Goal: Check status

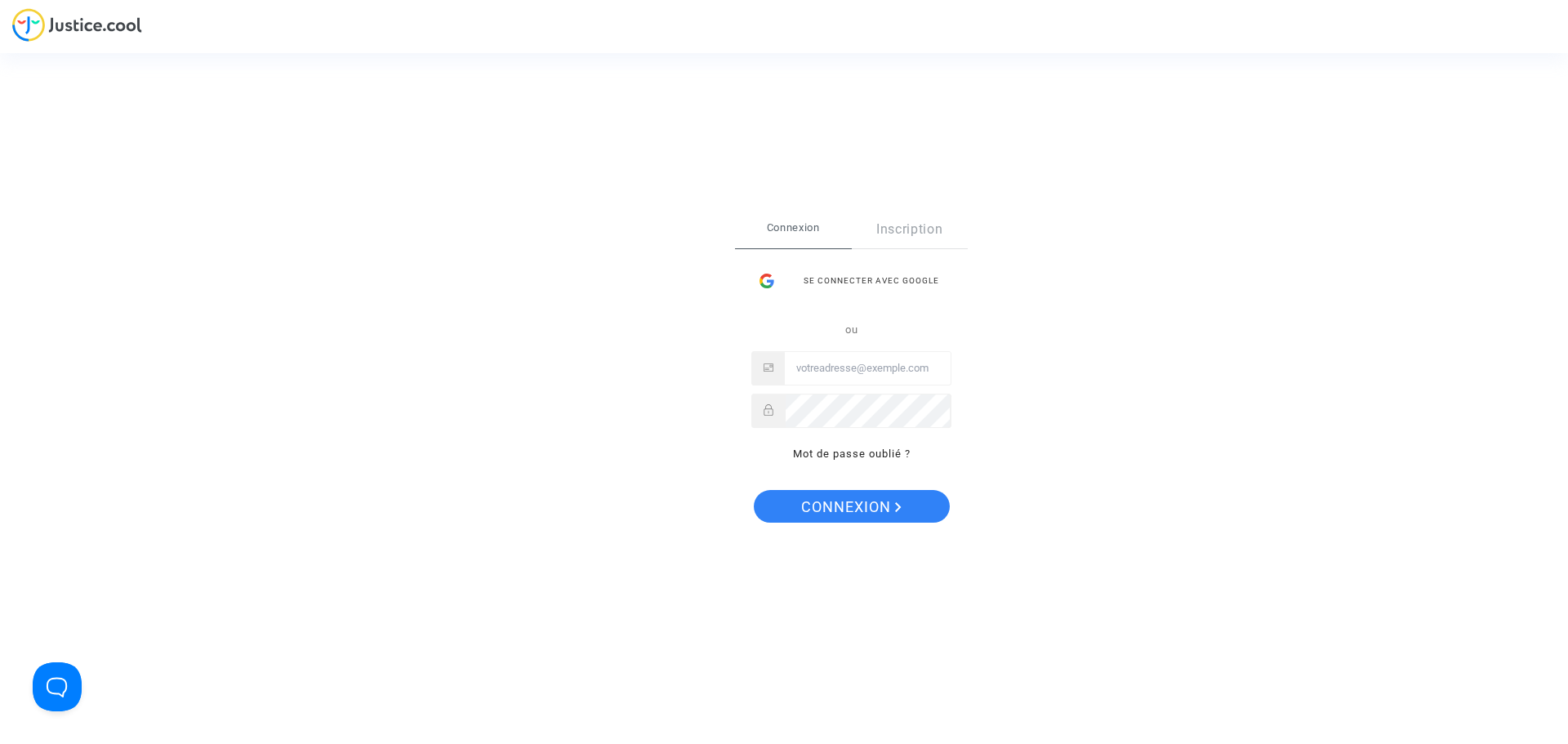
click at [1166, 330] on div "Se connecter Connexion Inscription Se connecter avec Google ou Mot de passe oub…" at bounding box center [784, 372] width 1568 height 744
click at [824, 268] on div "Se connecter avec Google" at bounding box center [851, 281] width 200 height 33
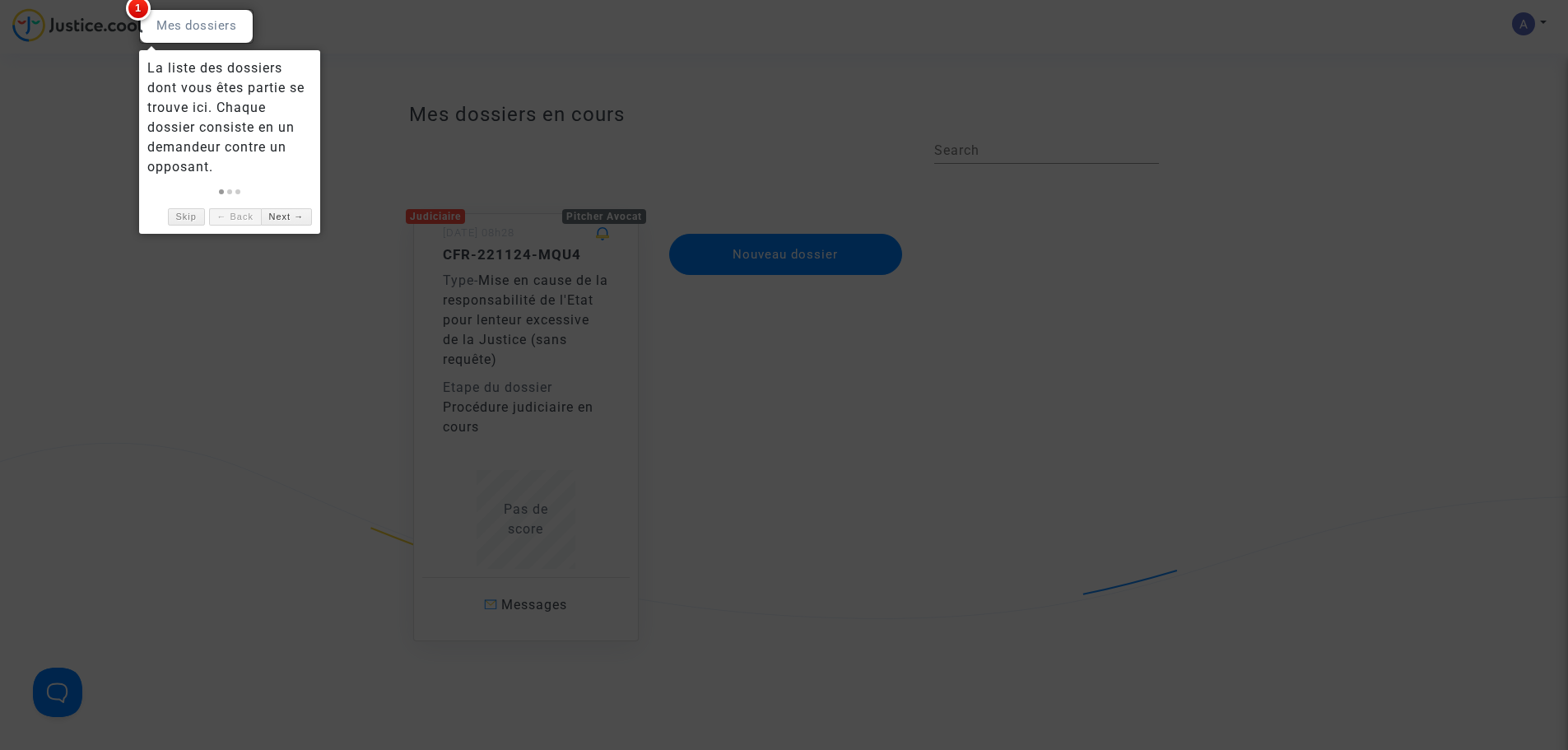
click at [60, 152] on div at bounding box center [784, 375] width 1568 height 750
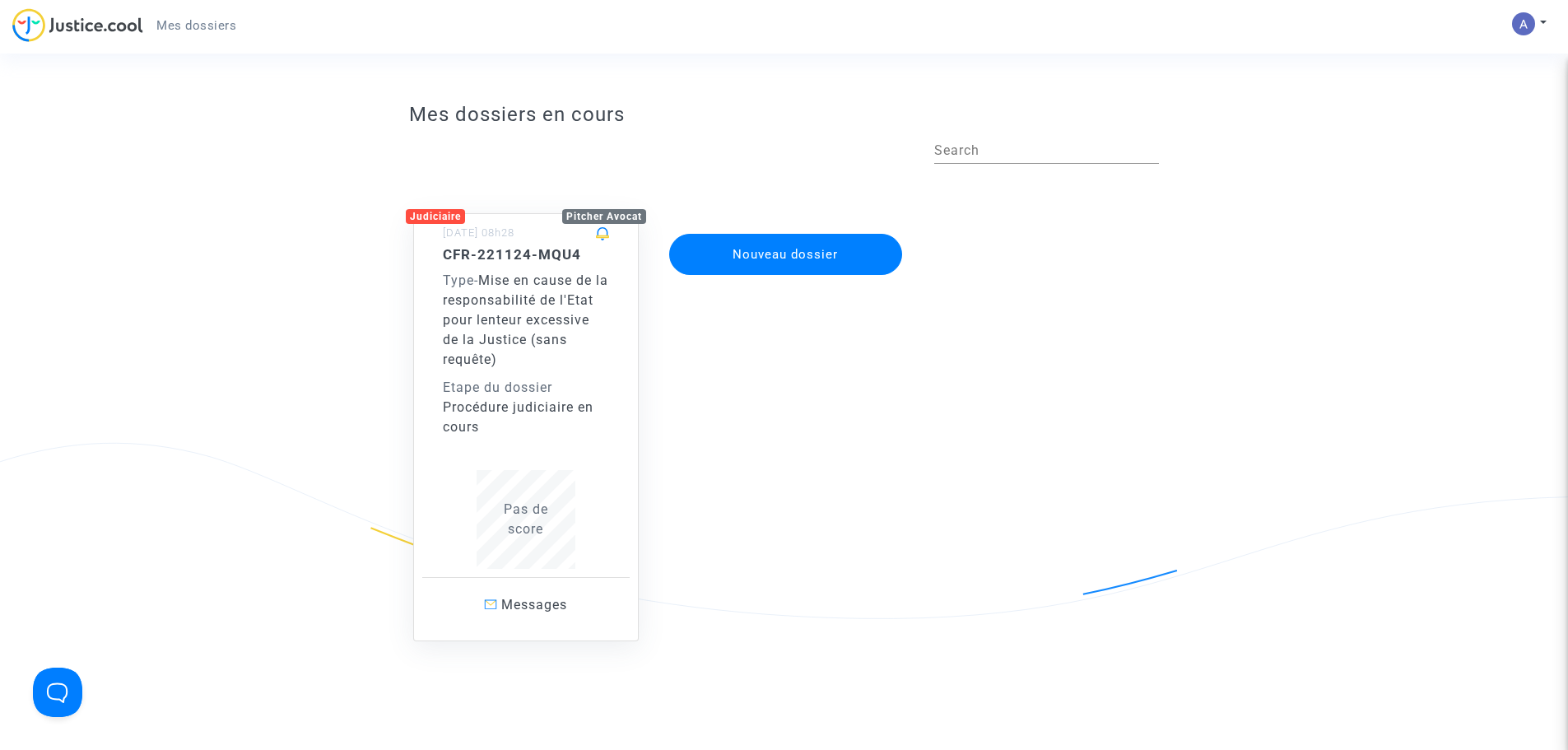
click at [484, 297] on span "Mise en cause de la responsabilité de l'Etat pour lenteur excessive de la Justi…" at bounding box center [526, 320] width 166 height 95
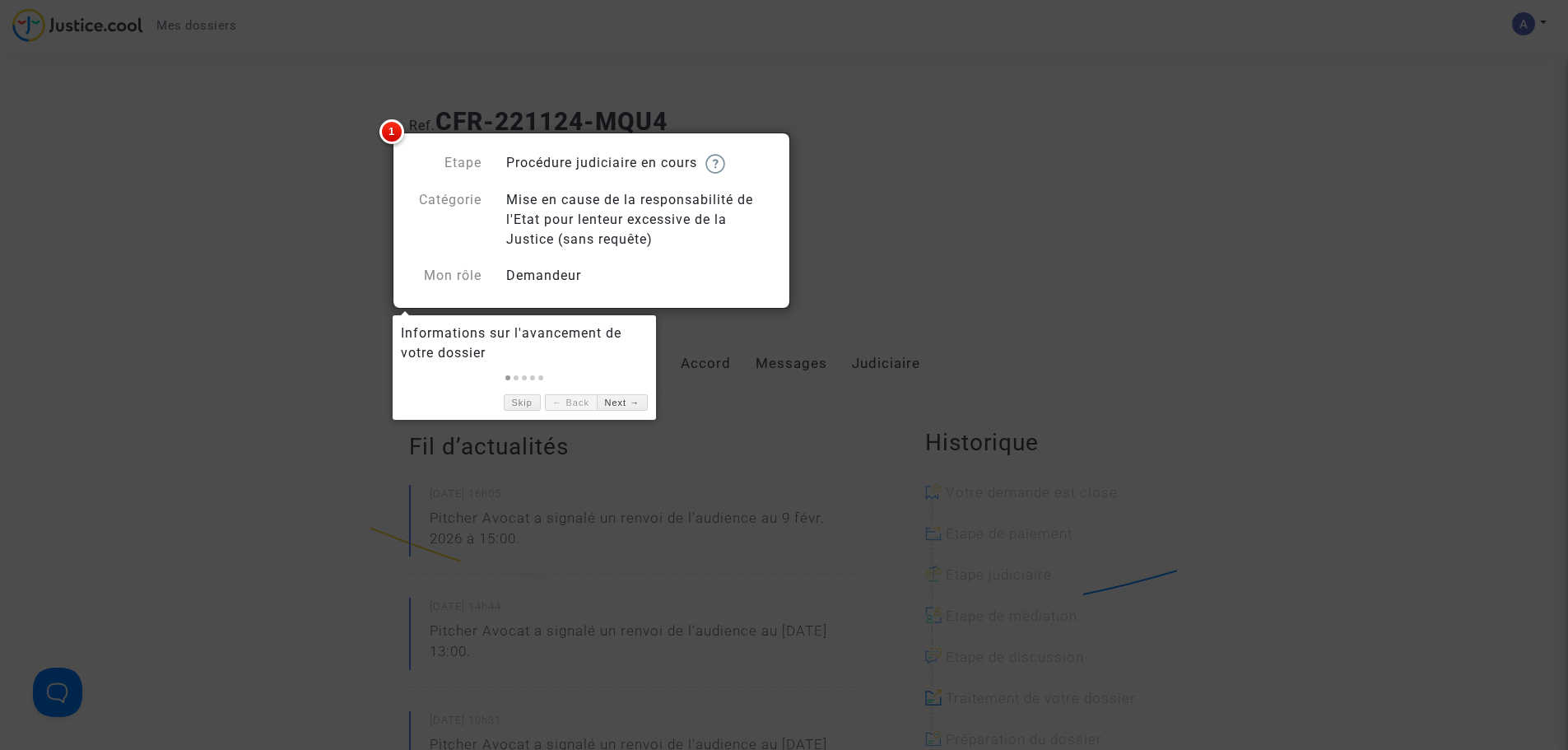
click at [547, 356] on div "Informations sur l'avancement de votre dossier" at bounding box center [525, 343] width 247 height 39
click at [625, 406] on link "Next →" at bounding box center [621, 402] width 51 height 17
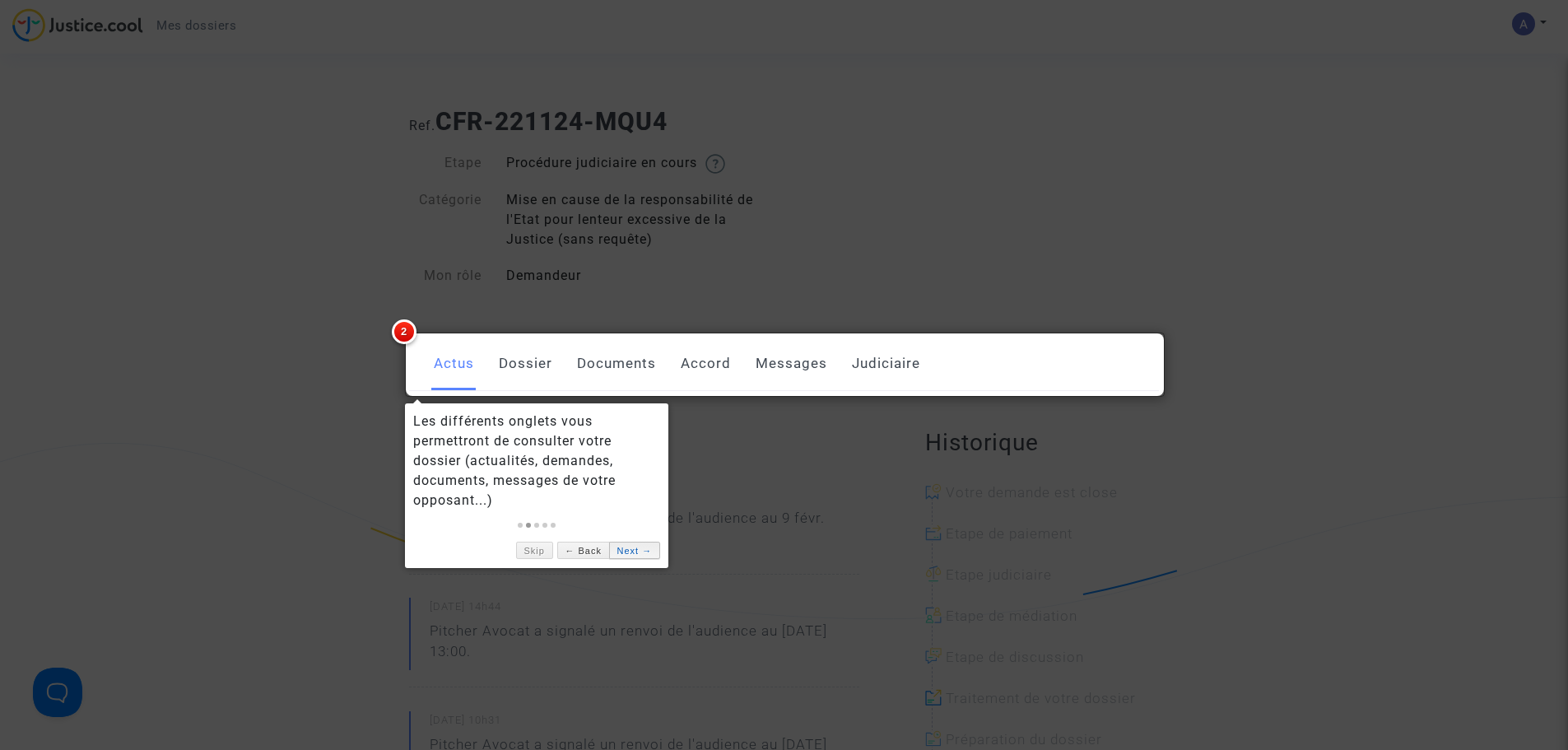
click at [630, 556] on link "Next →" at bounding box center [634, 550] width 51 height 17
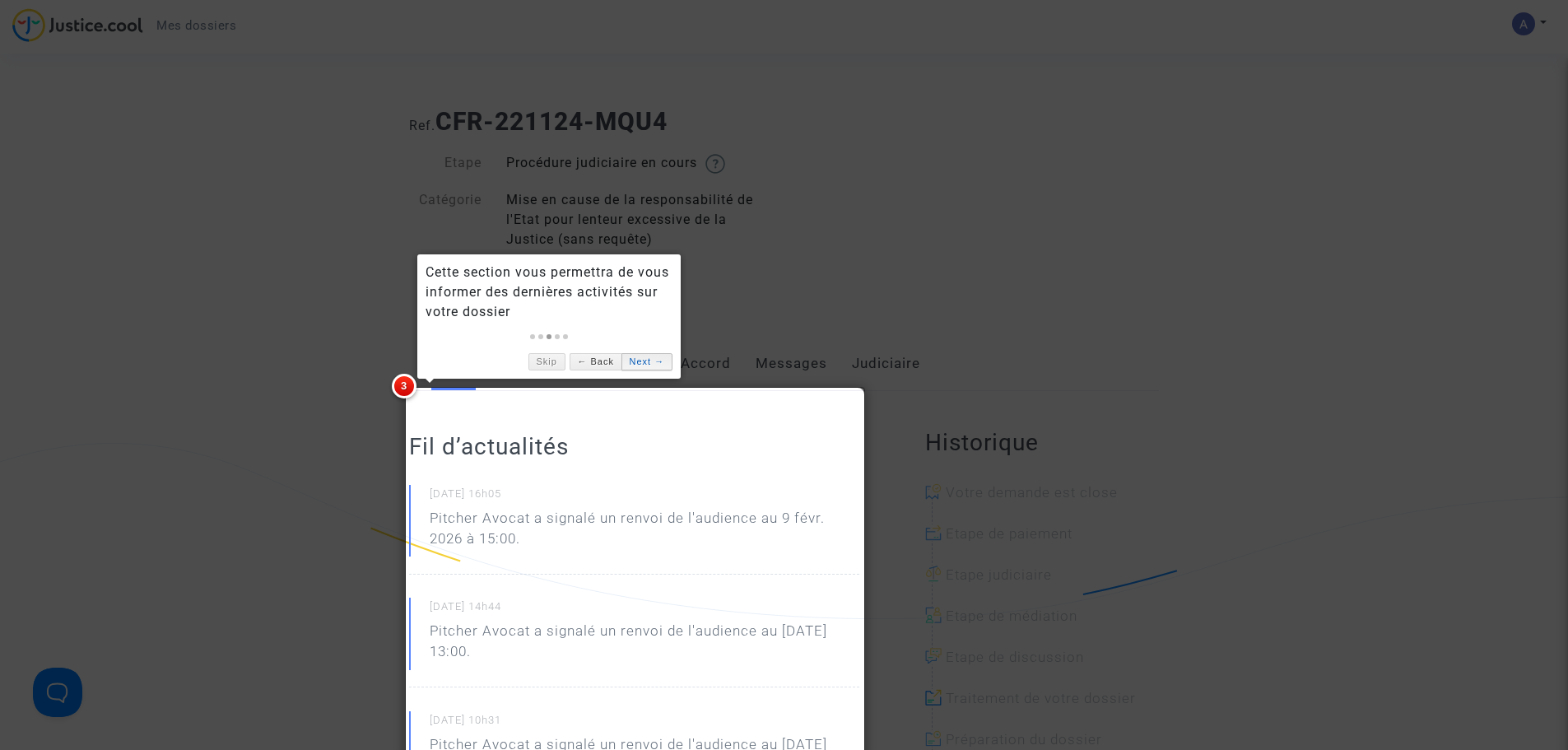
click at [642, 356] on link "Next →" at bounding box center [647, 361] width 51 height 17
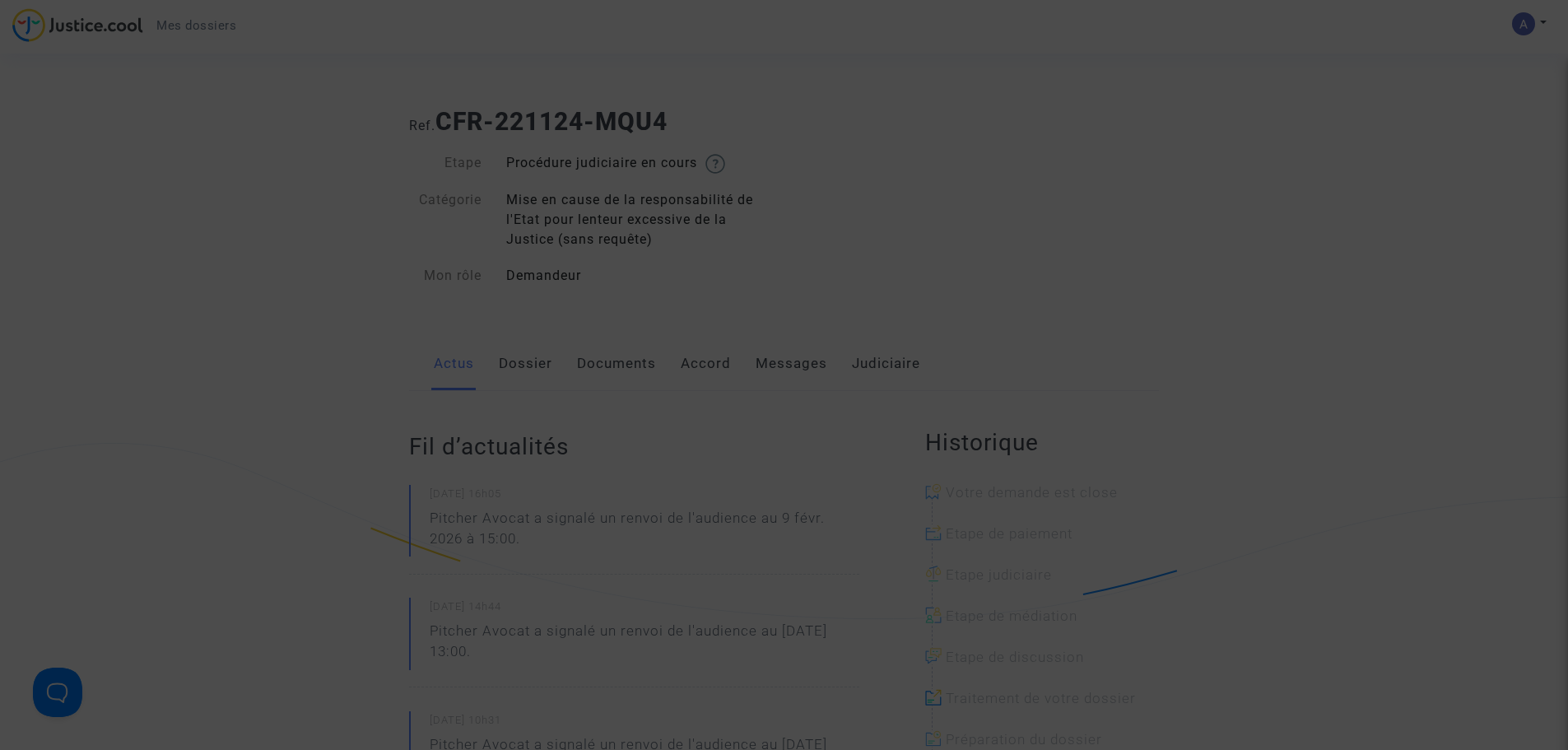
scroll to position [1465, 0]
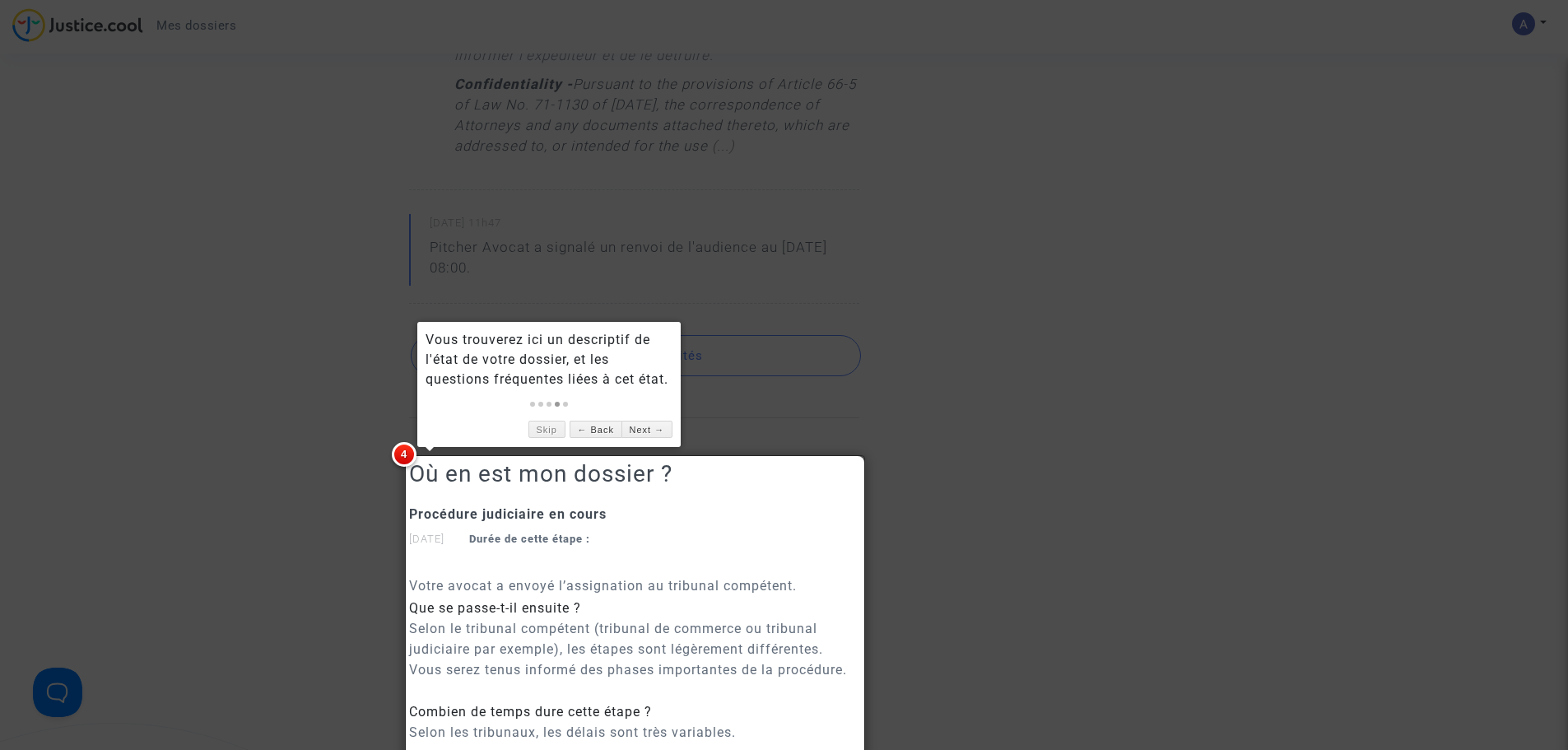
click at [527, 428] on div "Skip ← Back Next →" at bounding box center [549, 426] width 247 height 25
click at [540, 427] on link "Skip" at bounding box center [546, 429] width 37 height 17
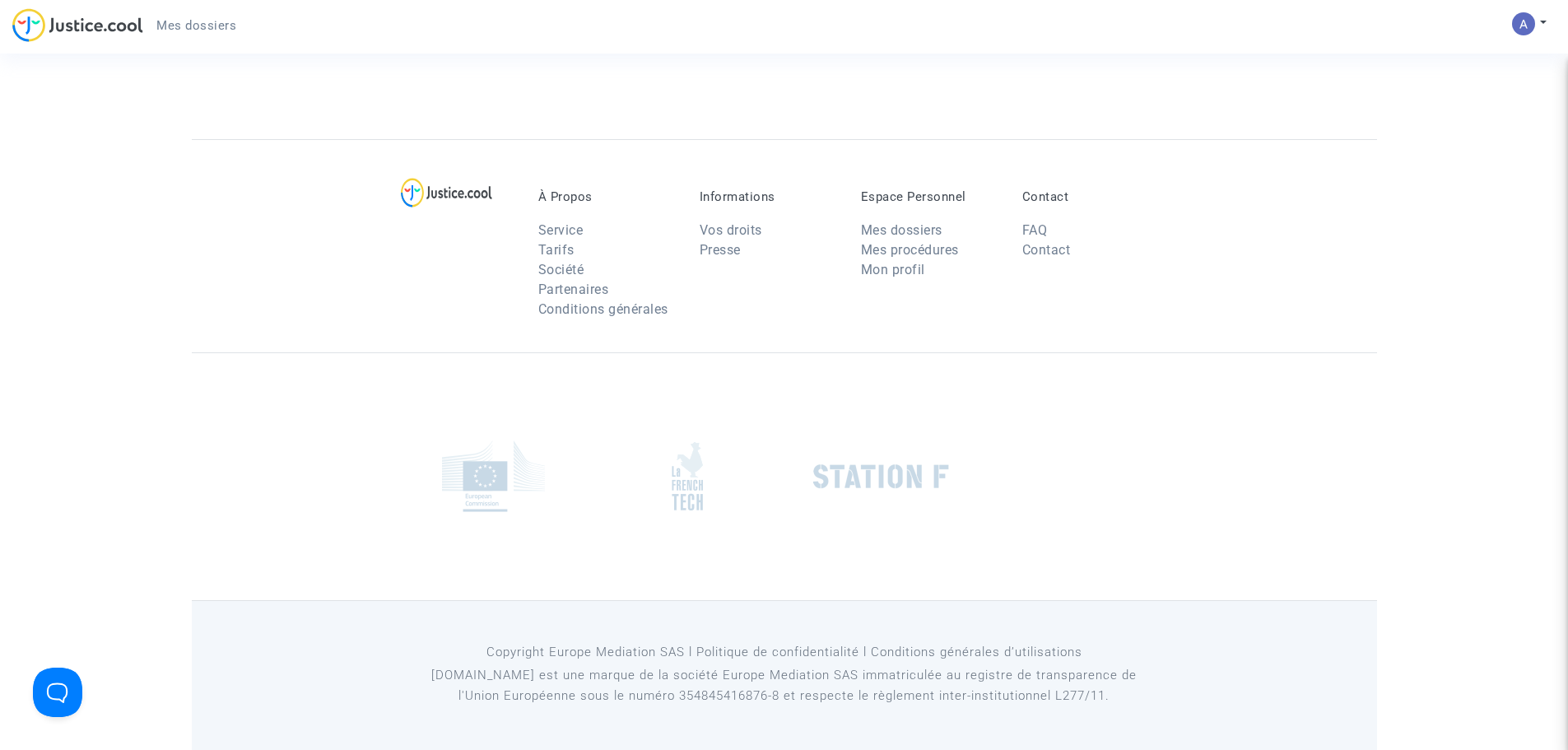
scroll to position [2389, 0]
